Goal: Task Accomplishment & Management: Use online tool/utility

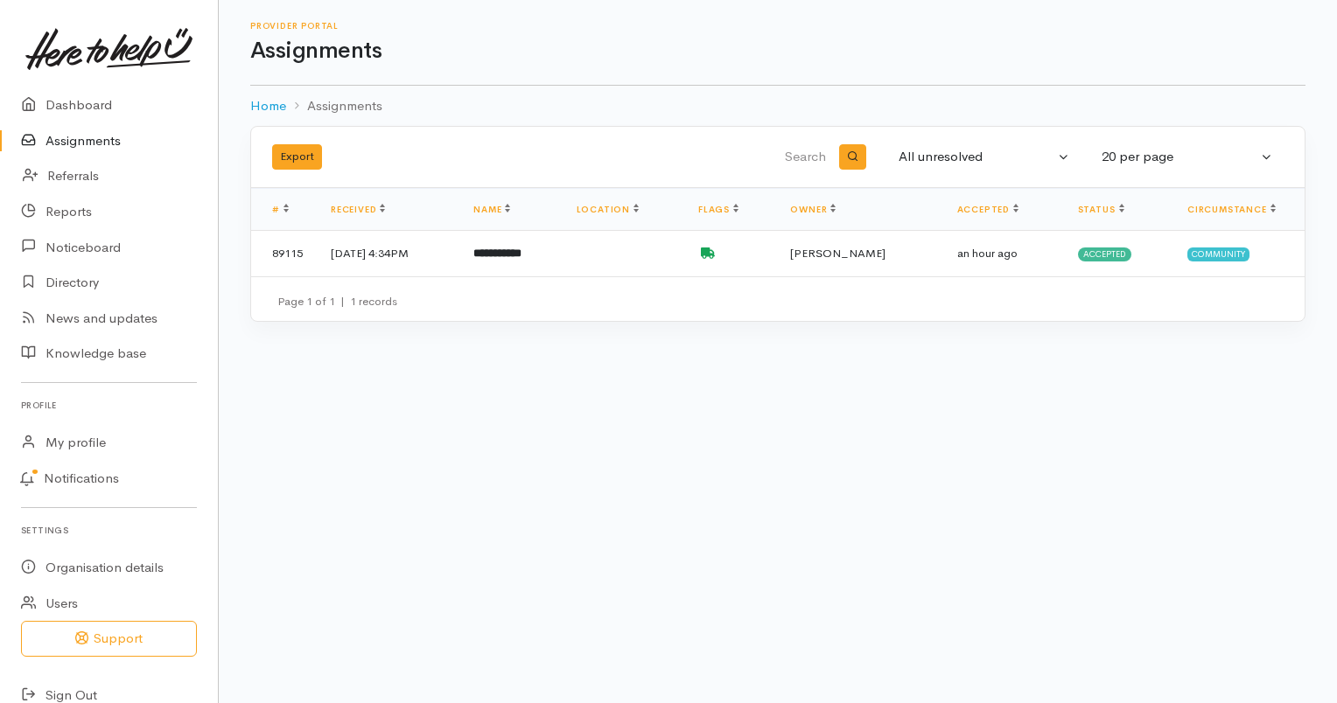
click at [89, 133] on link "Assignments" at bounding box center [109, 141] width 218 height 36
click at [521, 250] on b "**********" at bounding box center [497, 253] width 48 height 11
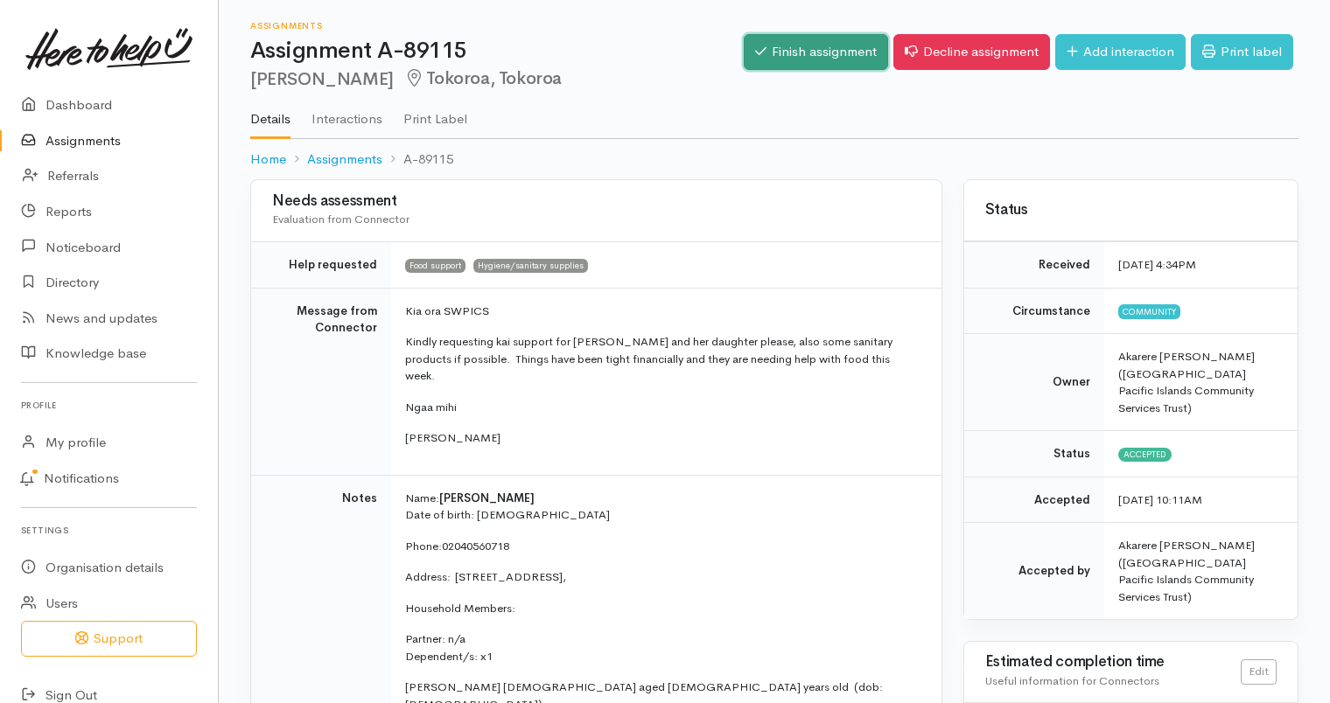
click at [822, 49] on link "Finish assignment" at bounding box center [816, 52] width 144 height 36
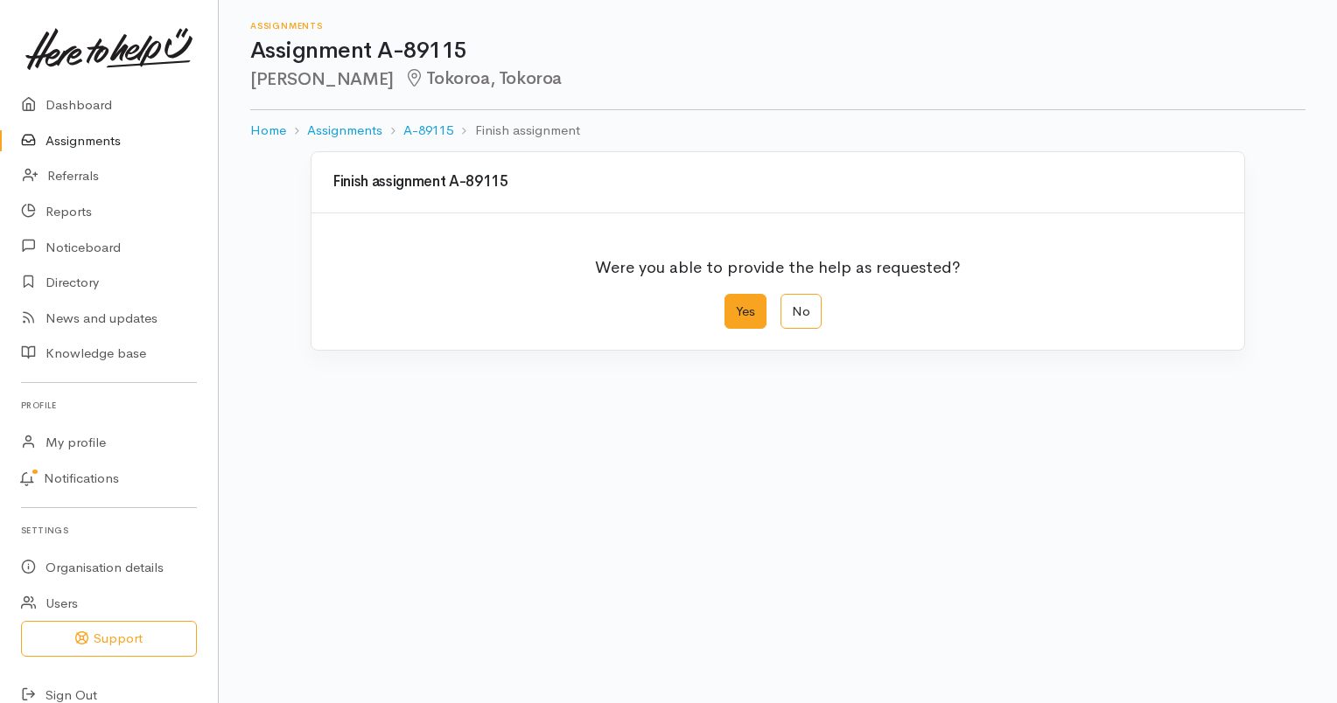
click at [756, 312] on label "Yes" at bounding box center [745, 312] width 42 height 36
click at [736, 305] on input "Yes" at bounding box center [729, 299] width 11 height 11
radio input "true"
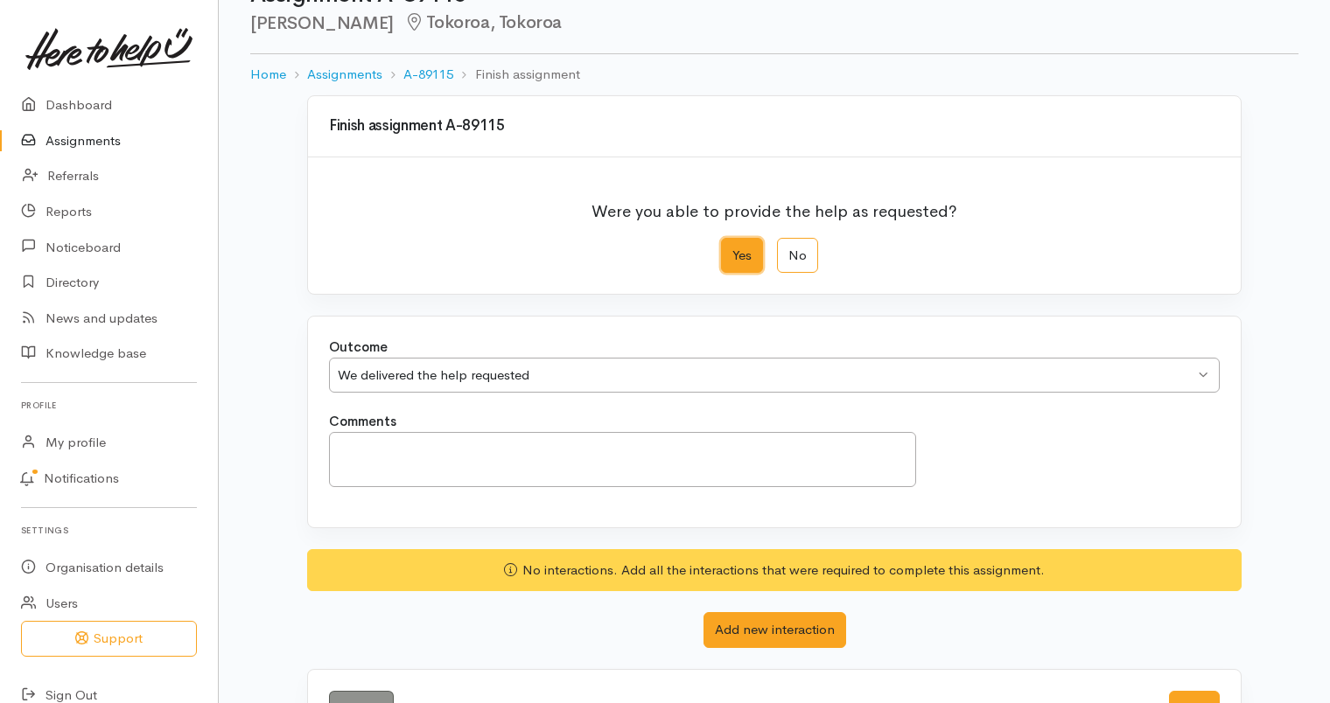
scroll to position [118, 0]
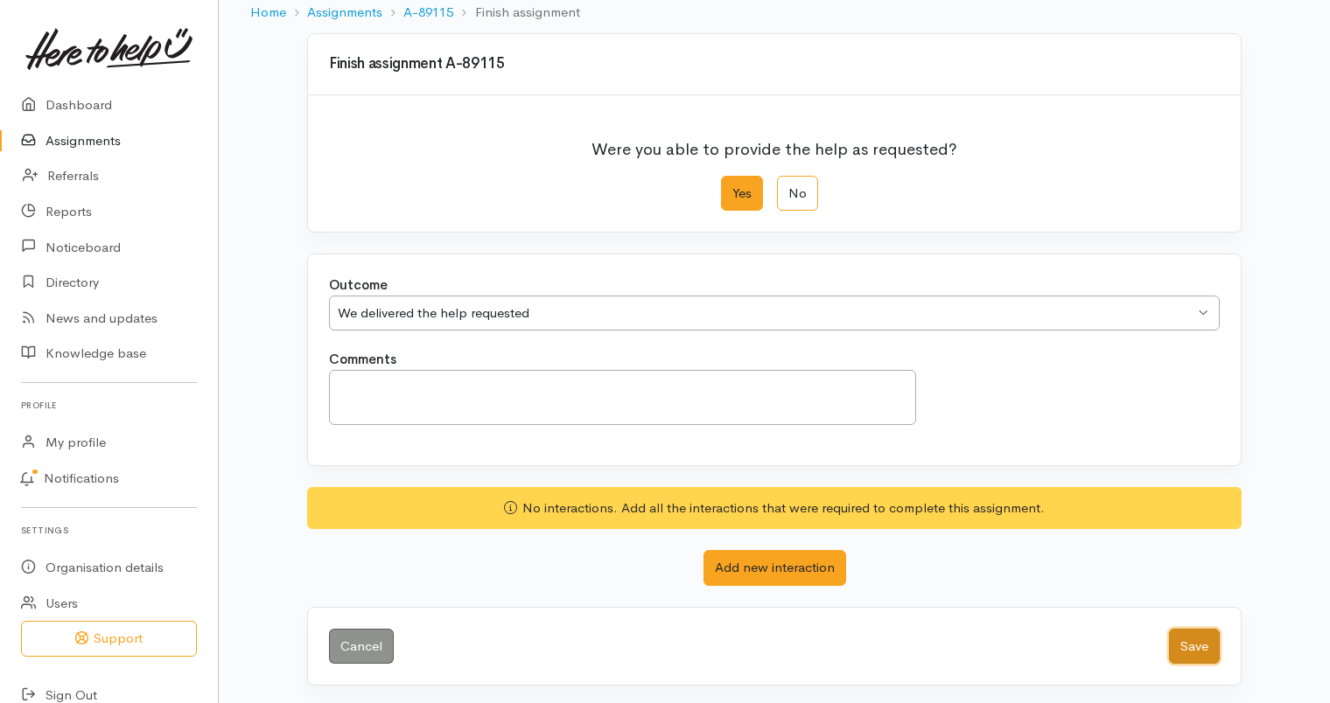
click at [1194, 639] on button "Save" at bounding box center [1194, 647] width 51 height 36
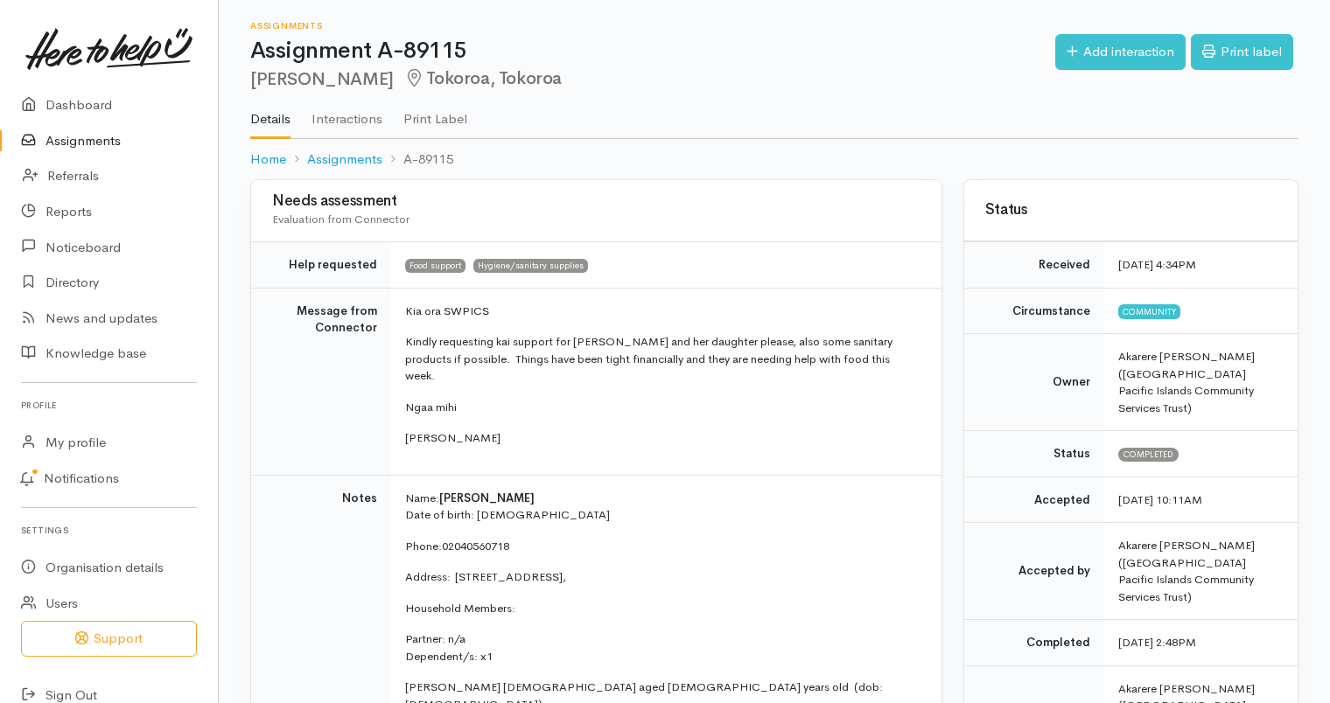
click at [79, 136] on link "Assignments" at bounding box center [109, 141] width 218 height 36
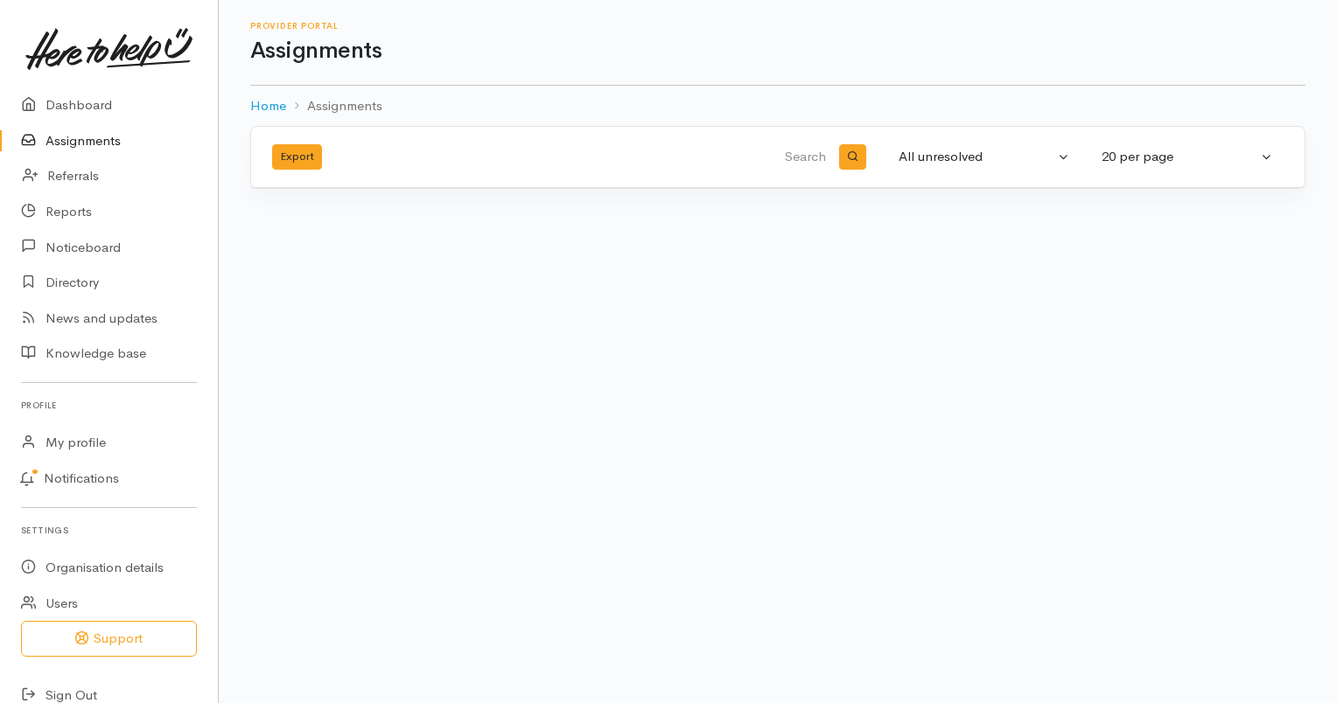
click at [103, 140] on link "Assignments" at bounding box center [109, 141] width 218 height 36
